Goal: Check status

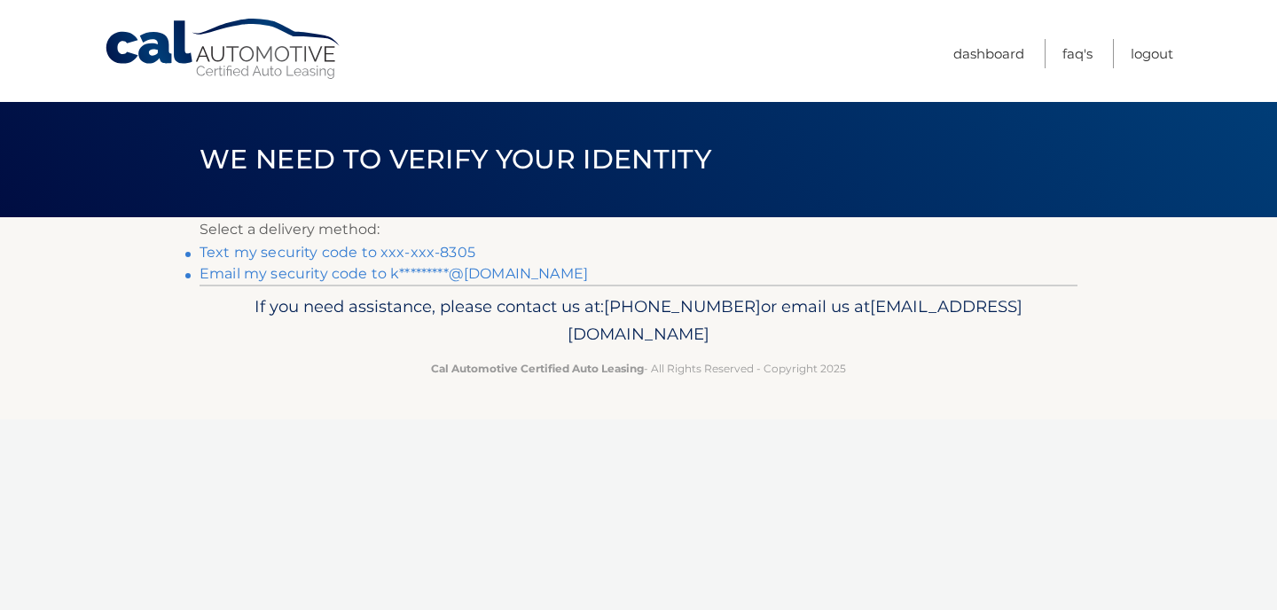
click at [412, 251] on link "Text my security code to xxx-xxx-8305" at bounding box center [338, 252] width 276 height 17
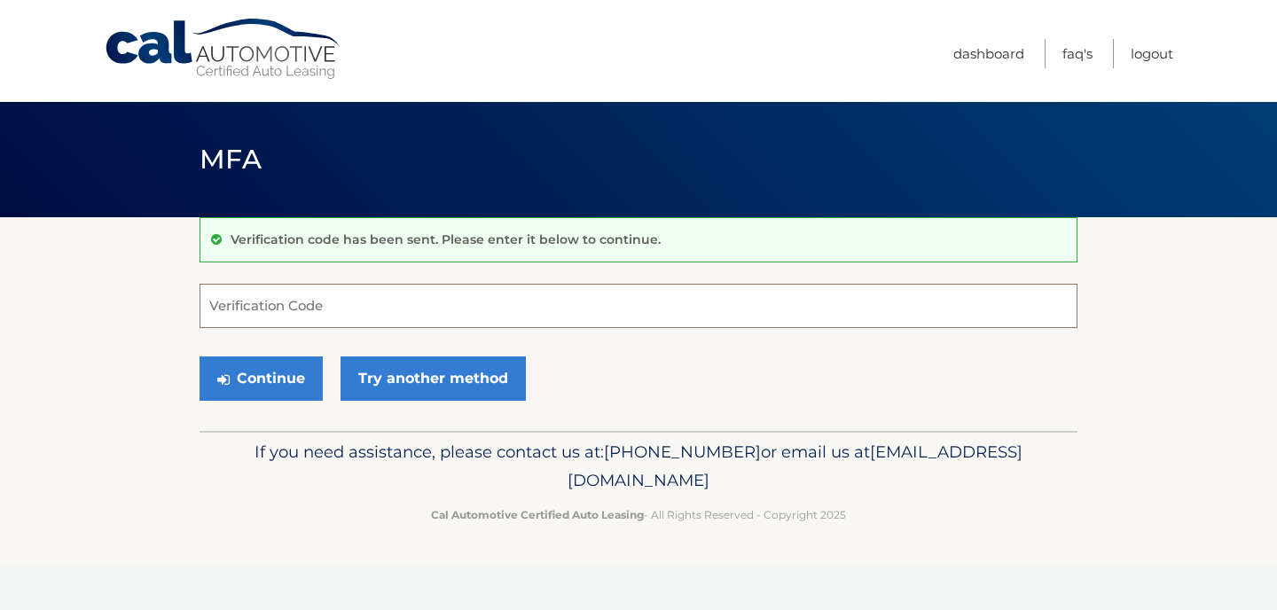
click at [357, 297] on input "Verification Code" at bounding box center [639, 306] width 878 height 44
type input "574713"
click at [282, 381] on button "Continue" at bounding box center [261, 379] width 123 height 44
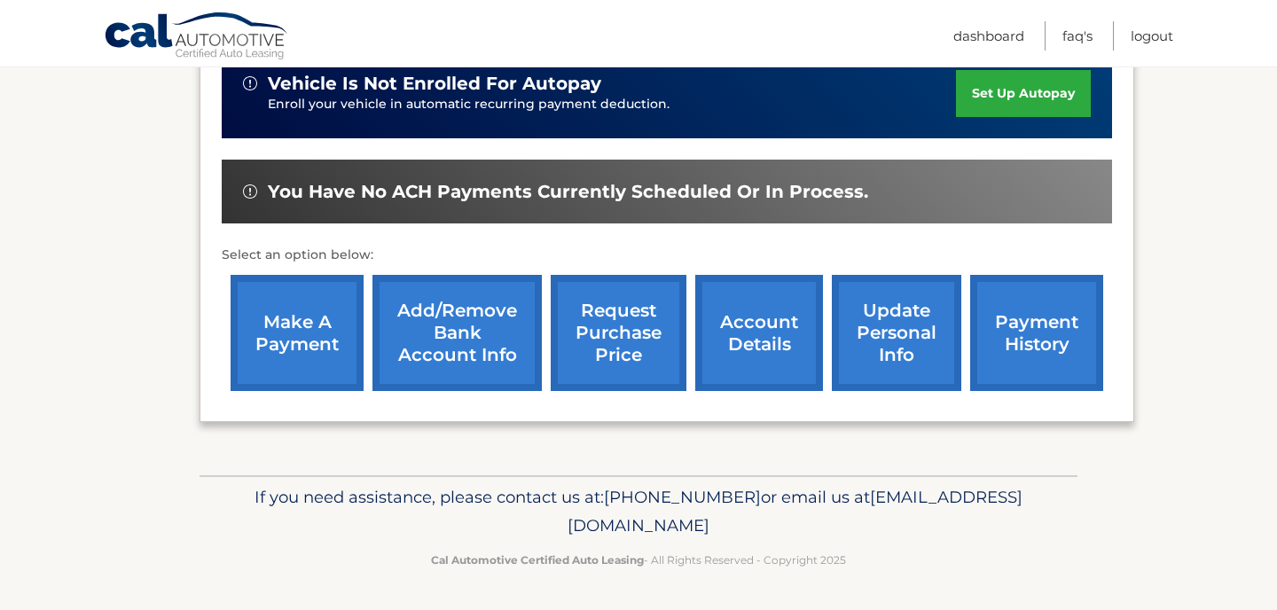
scroll to position [473, 0]
click at [1051, 321] on link "payment history" at bounding box center [1036, 333] width 133 height 116
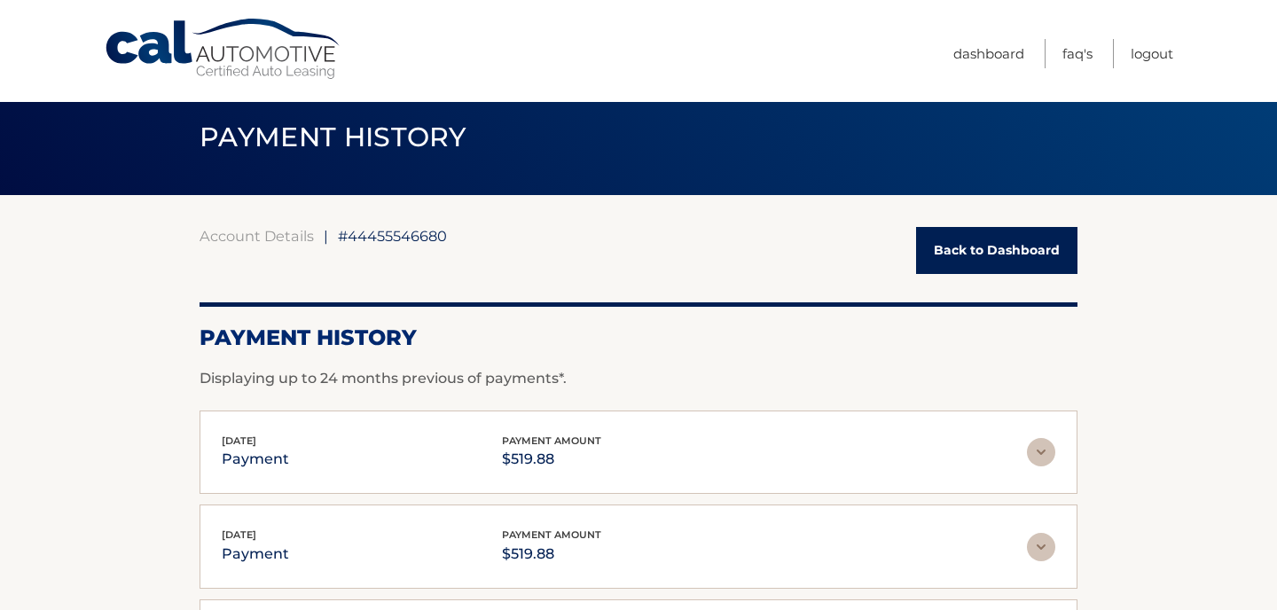
scroll to position [20, 0]
